Goal: Find specific page/section: Find specific page/section

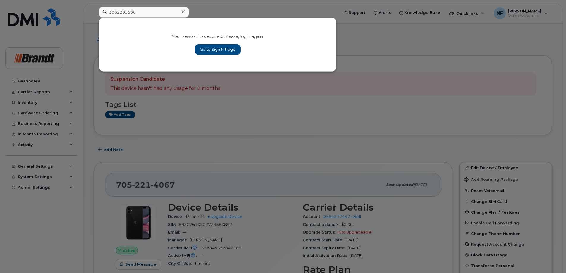
type input "3062205508"
click at [220, 52] on link "Go to Sign In Page" at bounding box center [218, 49] width 46 height 11
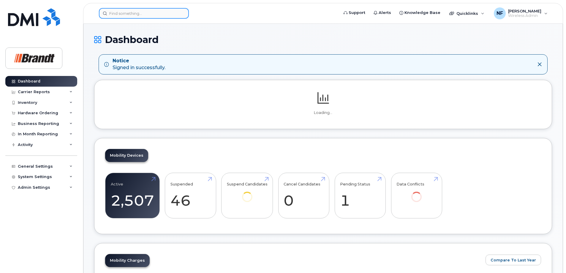
click at [159, 10] on input at bounding box center [144, 13] width 90 height 11
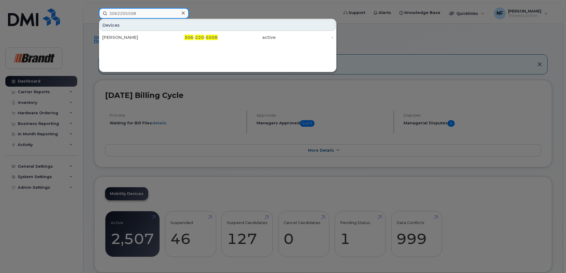
type input "3062205508"
click at [182, 12] on icon at bounding box center [183, 13] width 3 height 3
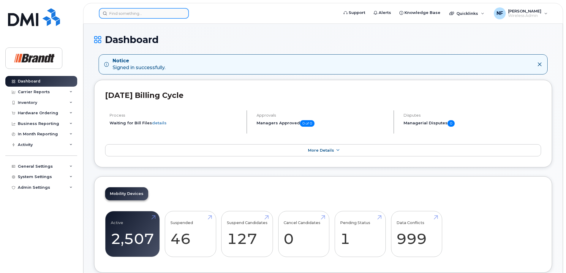
click at [143, 12] on input at bounding box center [144, 13] width 90 height 11
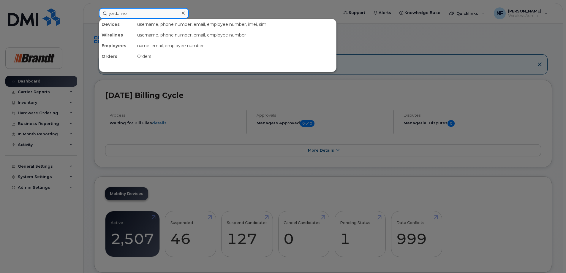
type input "jordanne"
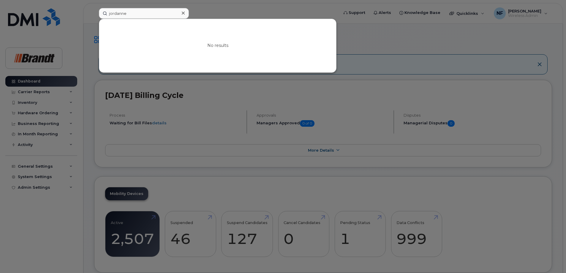
click at [183, 13] on icon at bounding box center [183, 13] width 3 height 3
